Goal: Task Accomplishment & Management: Manage account settings

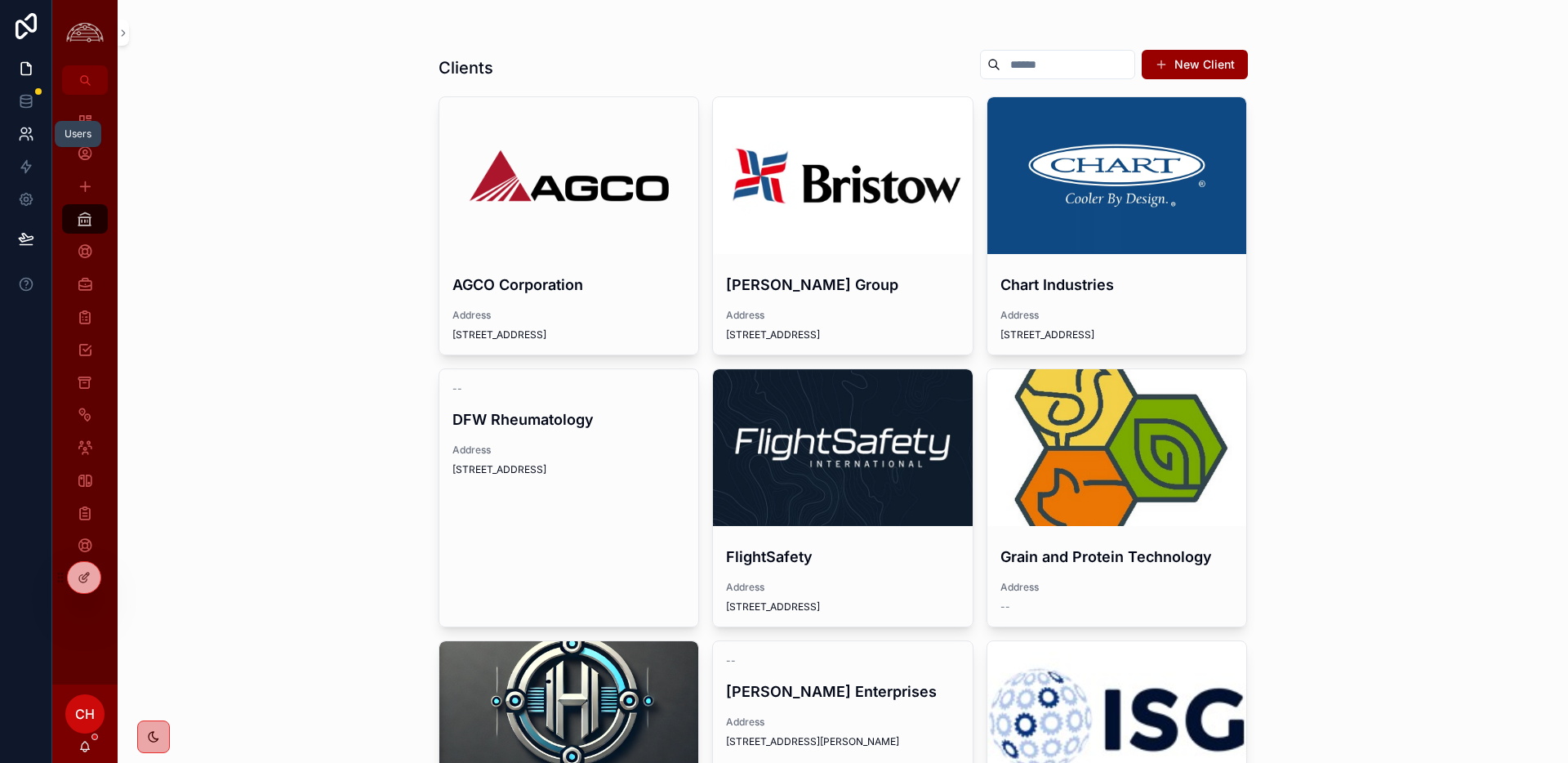
click at [24, 139] on icon at bounding box center [25, 134] width 16 height 16
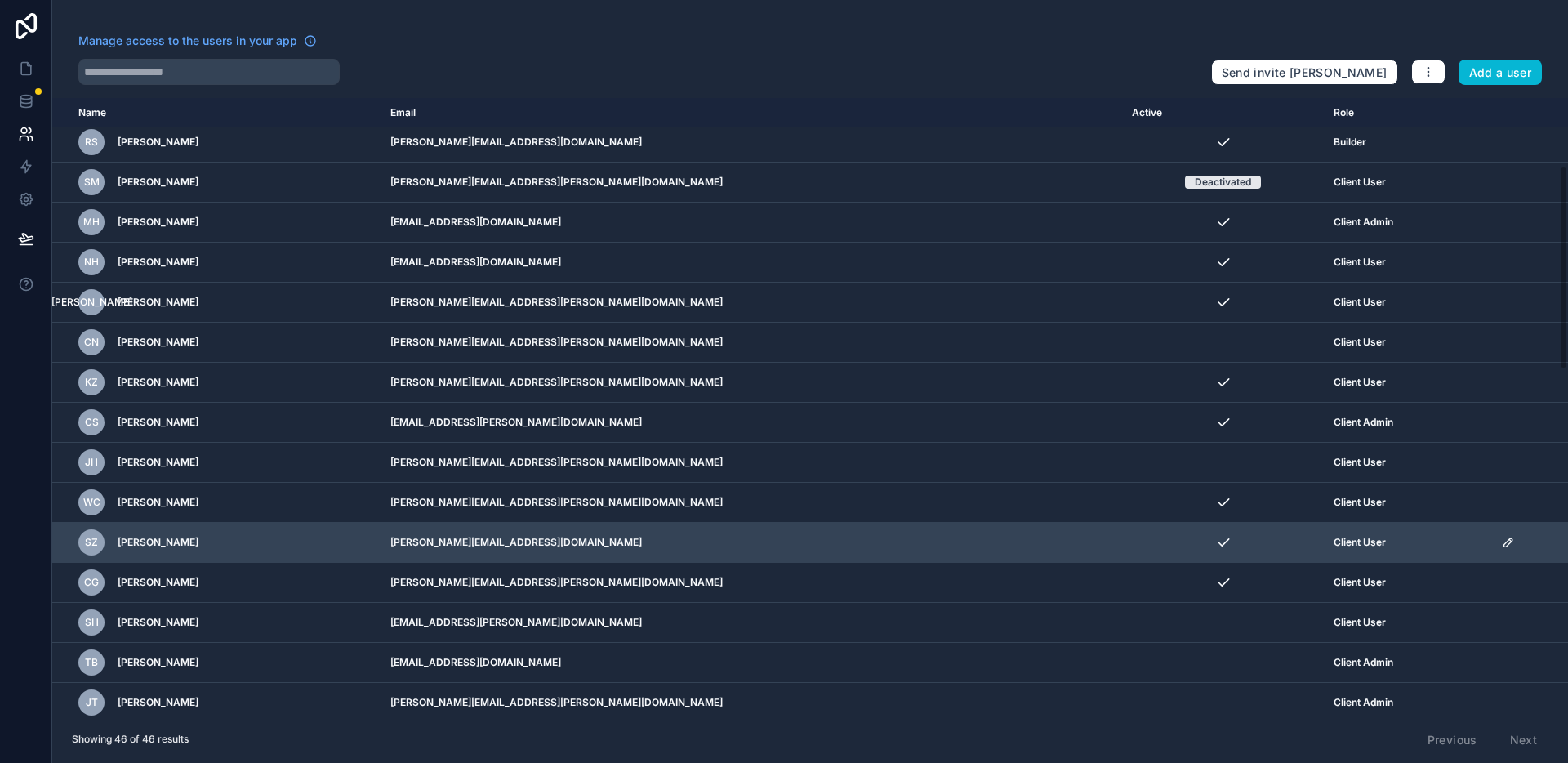
scroll to position [230, 0]
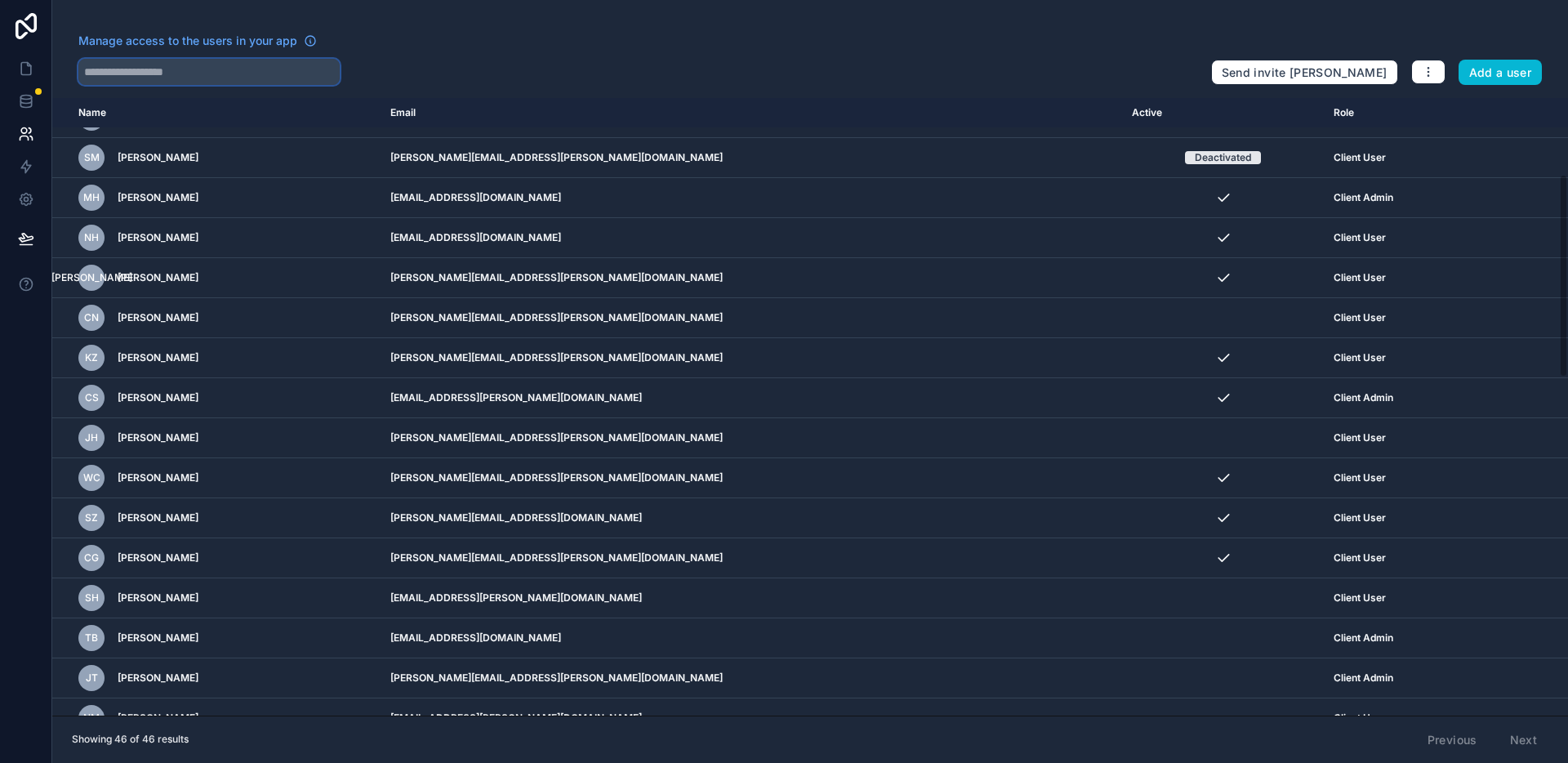
click at [148, 64] on input "text" at bounding box center [209, 72] width 262 height 26
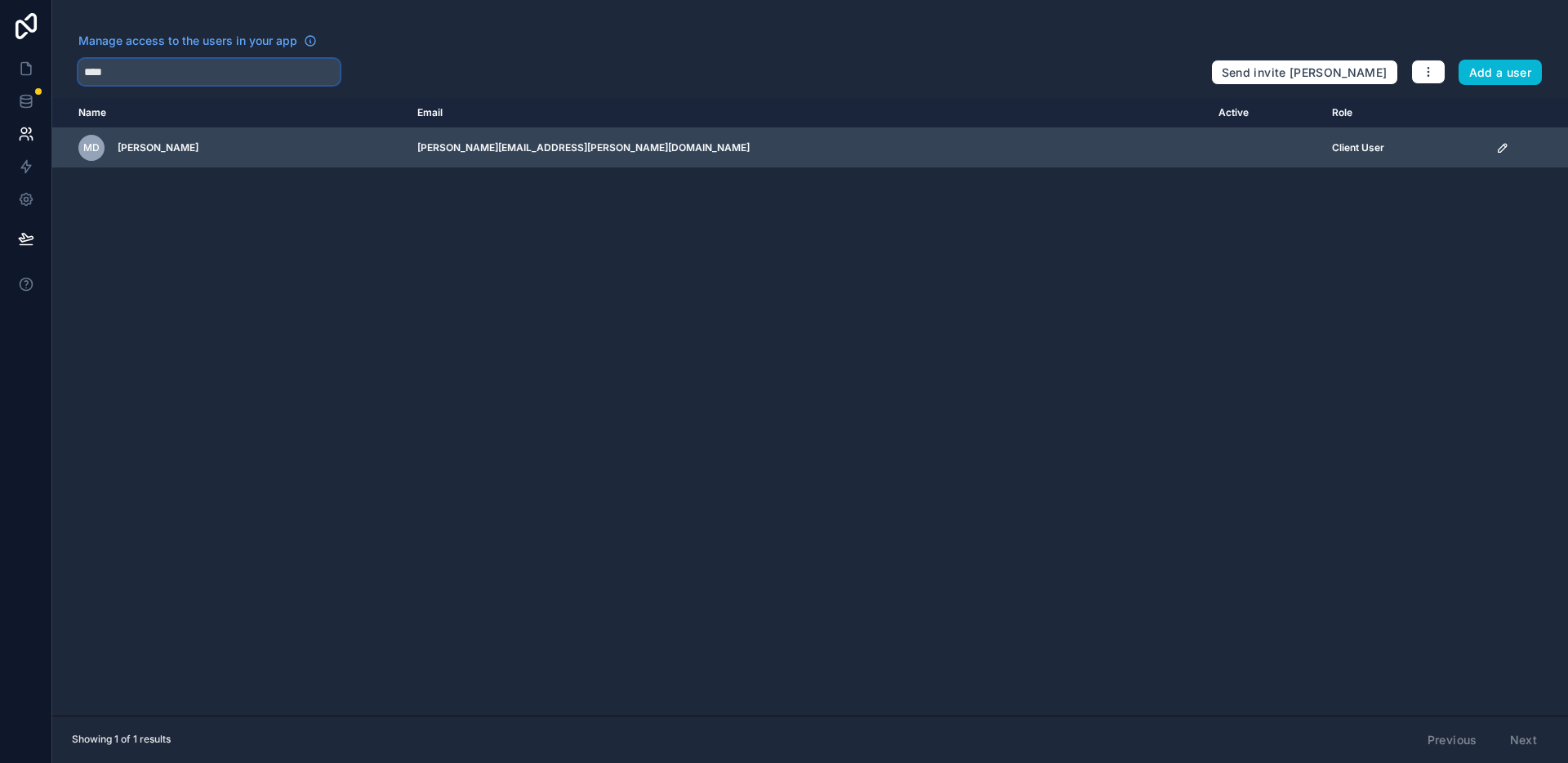
type input "****"
click at [201, 151] on div "MD [PERSON_NAME]" at bounding box center [237, 148] width 319 height 26
click at [1496, 150] on icon "scrollable content" at bounding box center [1503, 148] width 13 height 13
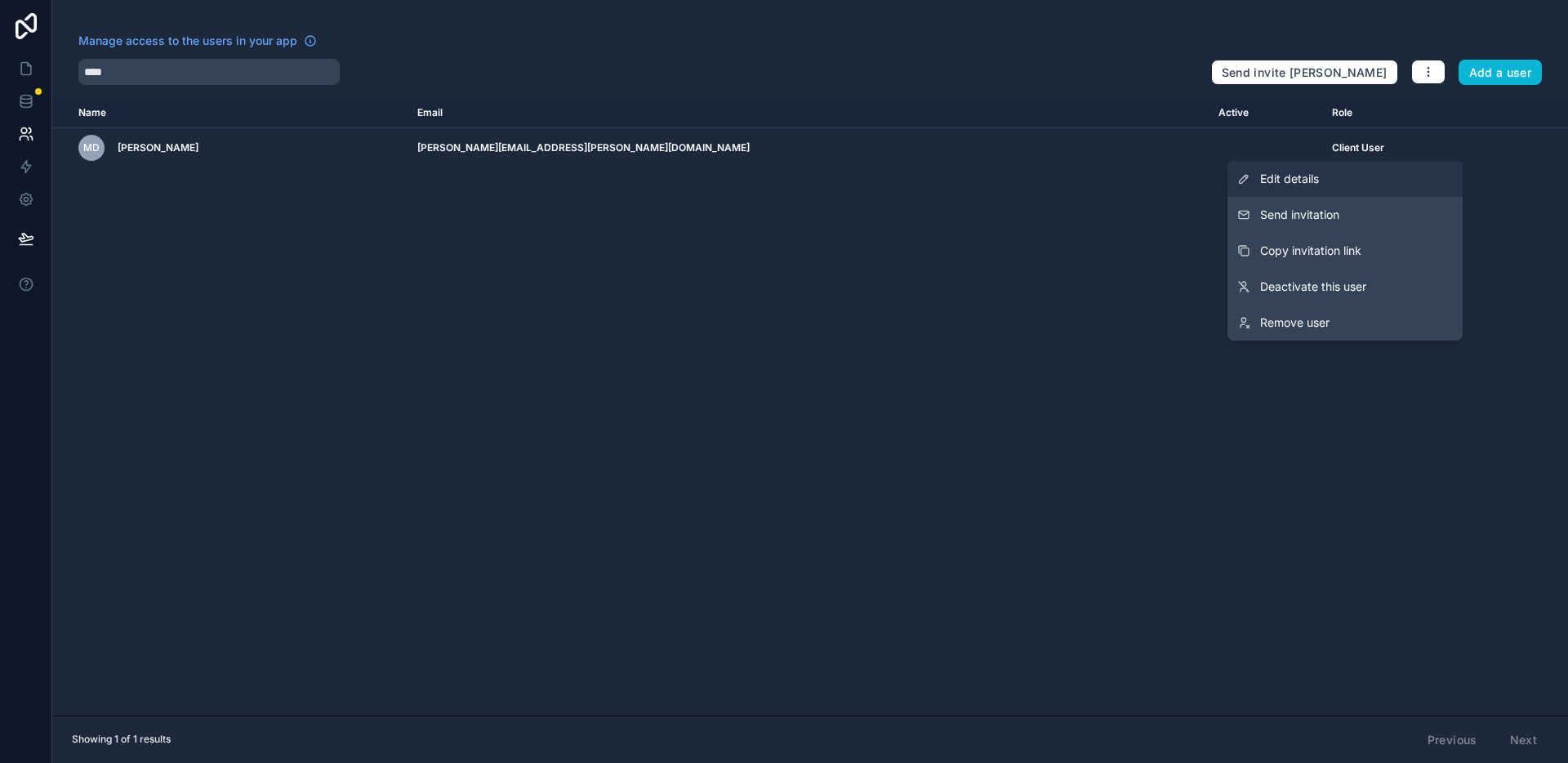
click at [1275, 175] on span "Edit details" at bounding box center [1289, 178] width 58 height 16
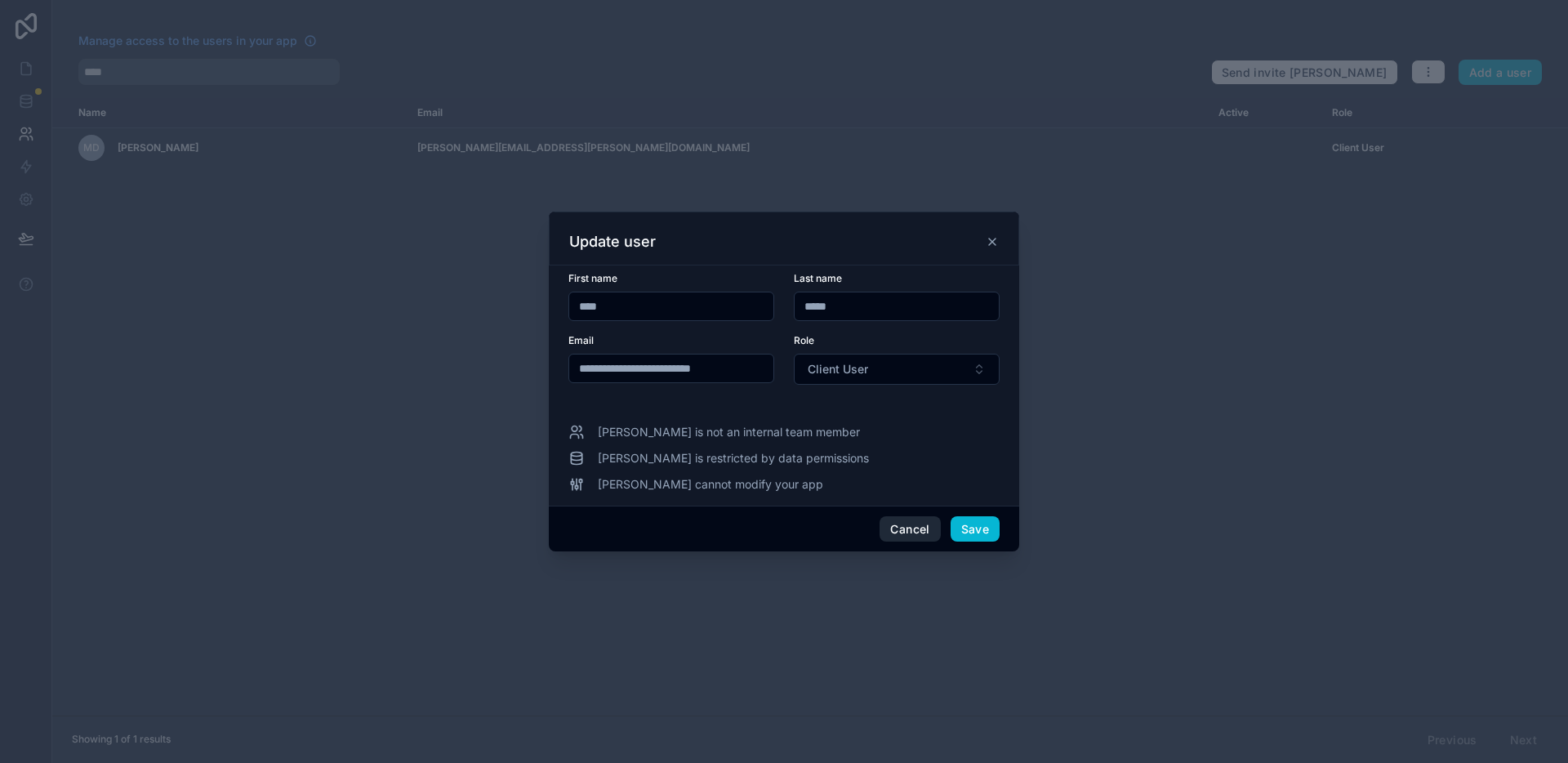
click at [904, 531] on button "Cancel" at bounding box center [910, 529] width 60 height 26
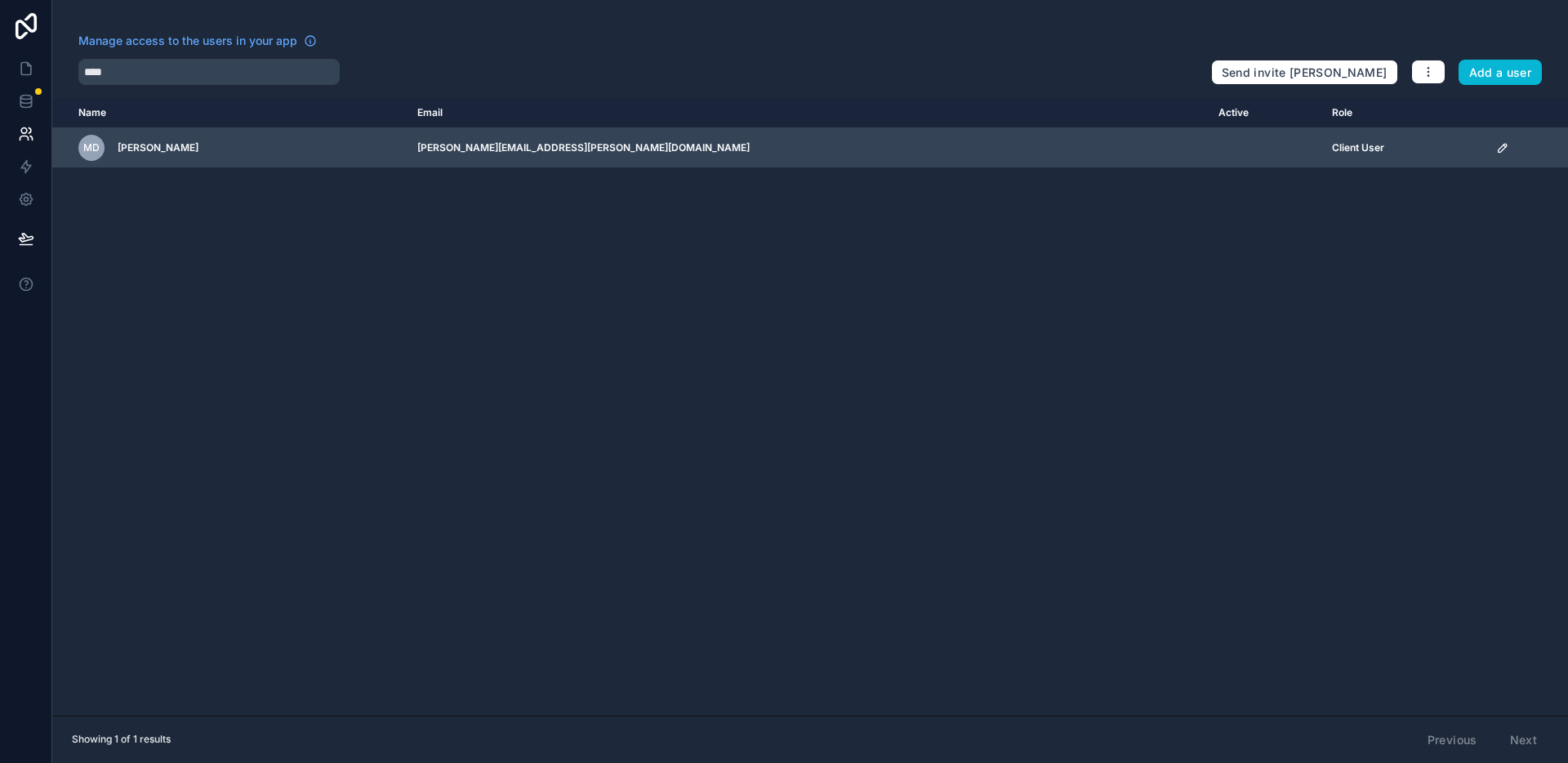
click at [1496, 153] on icon "scrollable content" at bounding box center [1503, 148] width 13 height 13
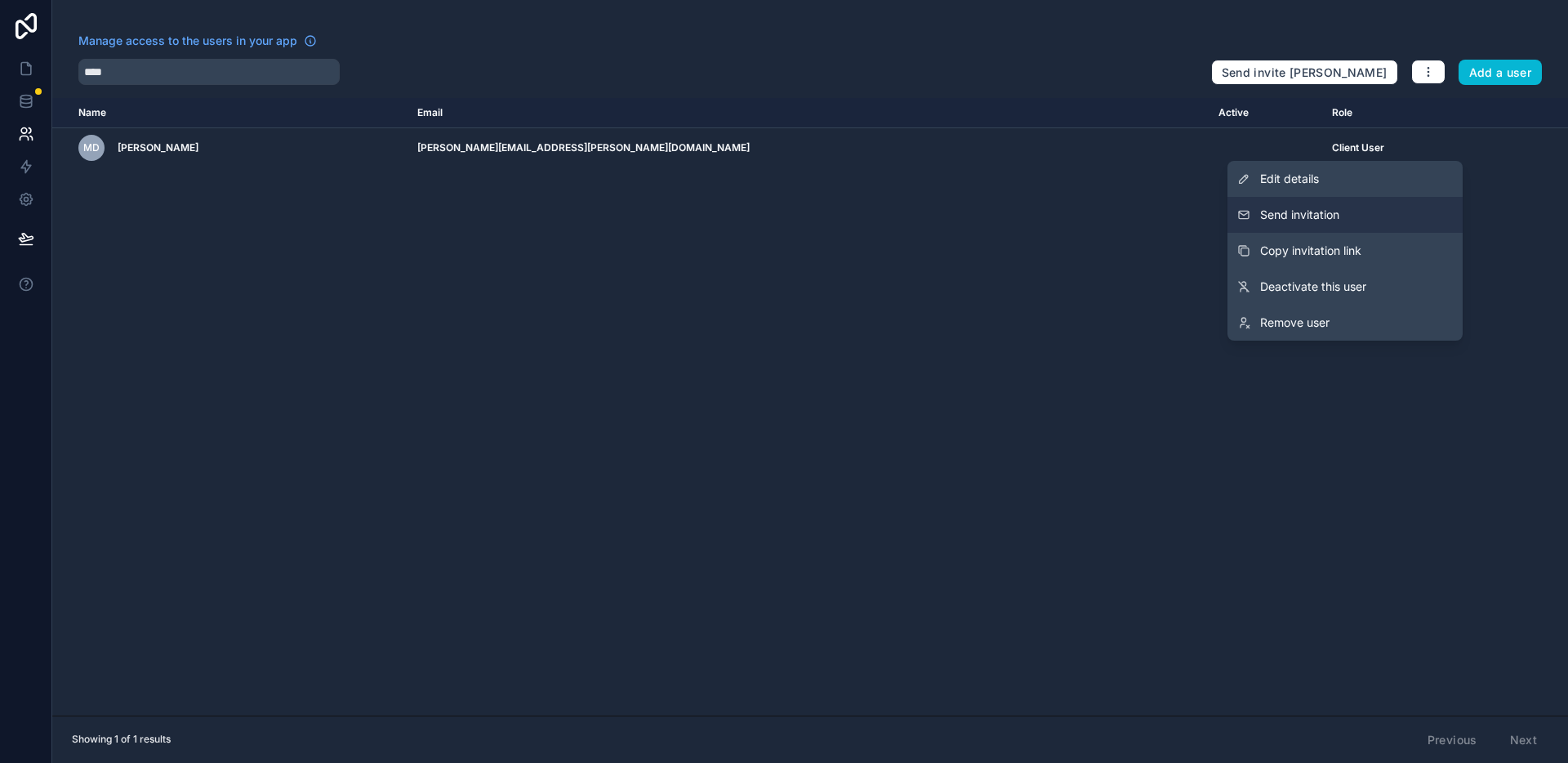
click at [1356, 225] on button "Send invitation" at bounding box center [1345, 215] width 235 height 36
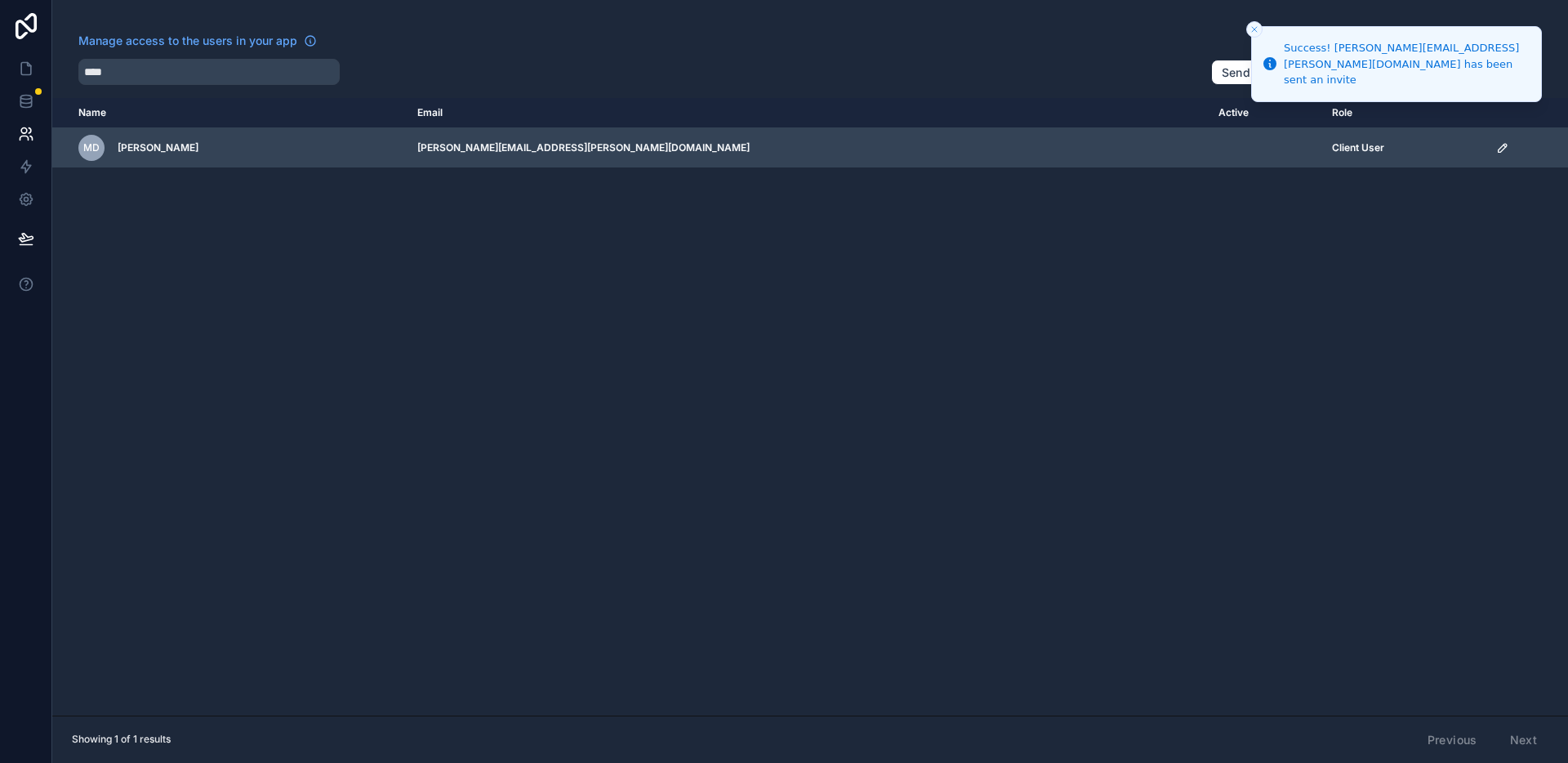
click at [1496, 151] on icon "scrollable content" at bounding box center [1503, 148] width 13 height 13
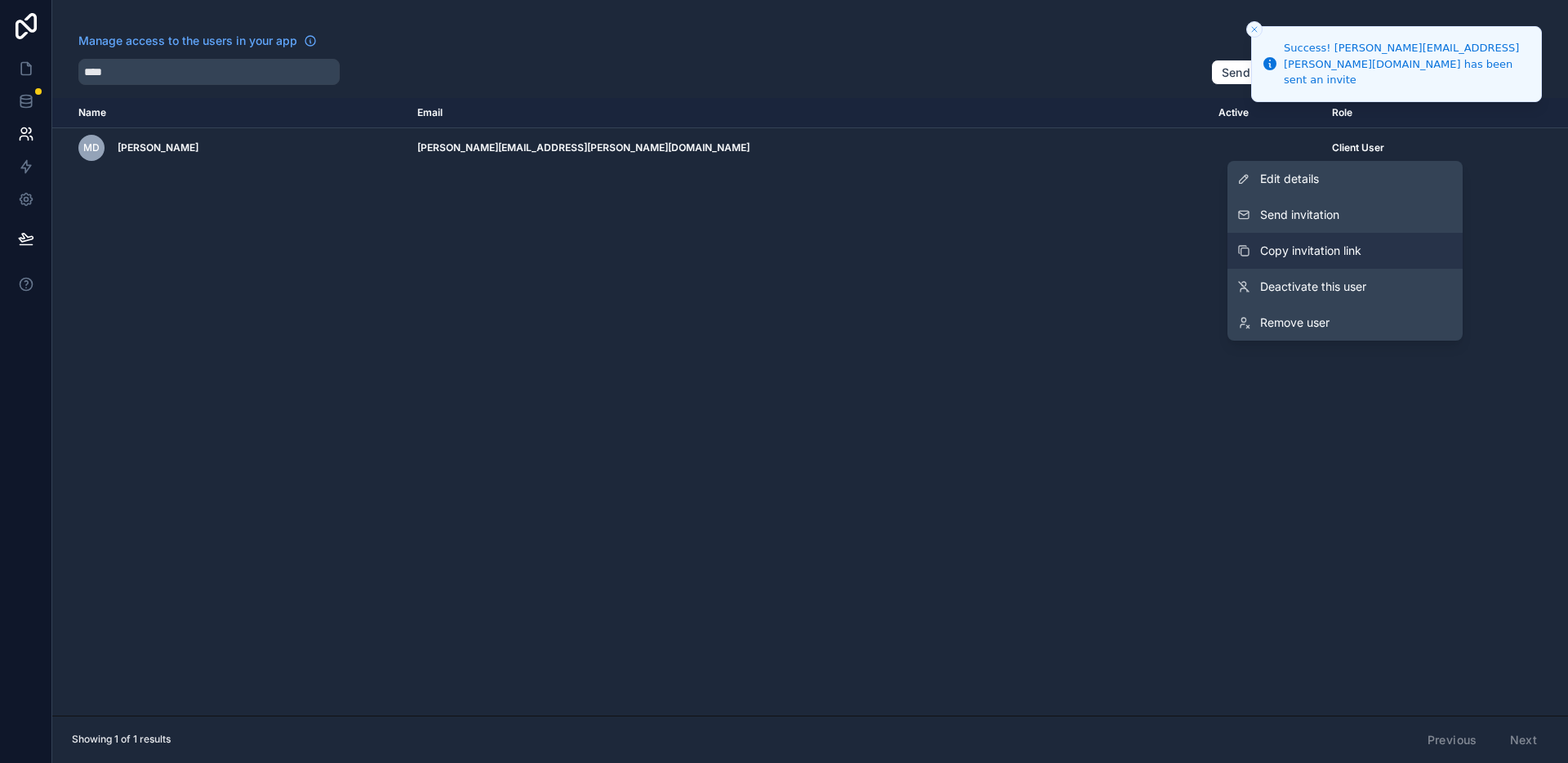
click at [1326, 262] on button "Copy invitation link" at bounding box center [1345, 250] width 235 height 36
